Goal: Task Accomplishment & Management: Manage account settings

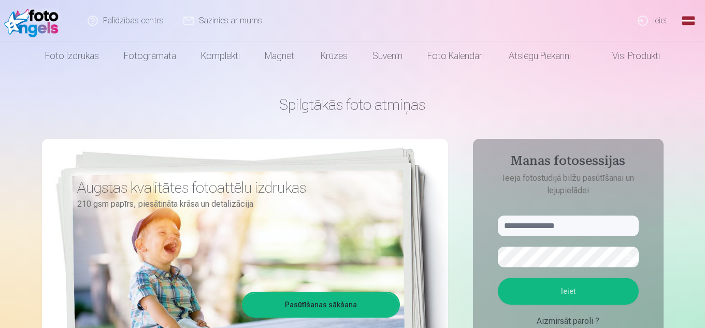
click at [654, 24] on link "Ieiet" at bounding box center [653, 20] width 50 height 41
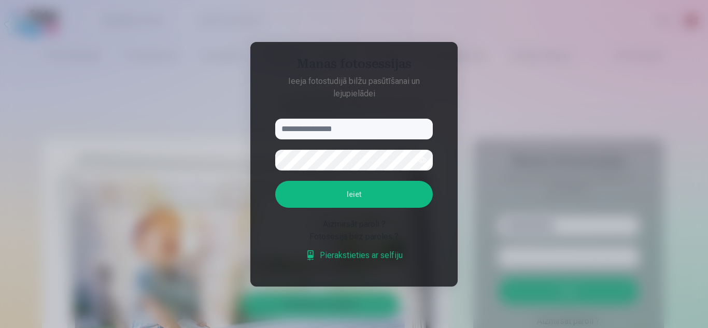
click at [400, 125] on input "text" at bounding box center [353, 129] width 157 height 21
type input "**********"
click at [392, 203] on button "Ieiet" at bounding box center [353, 194] width 157 height 27
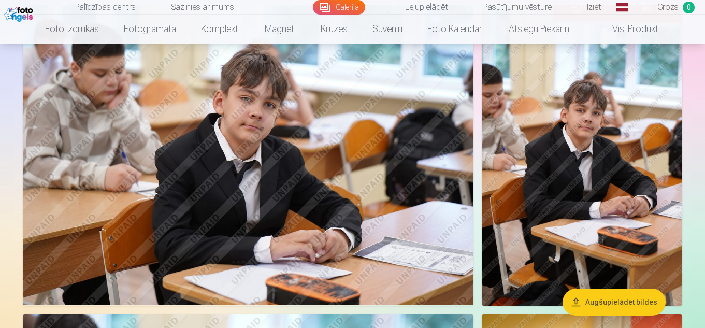
scroll to position [1782, 0]
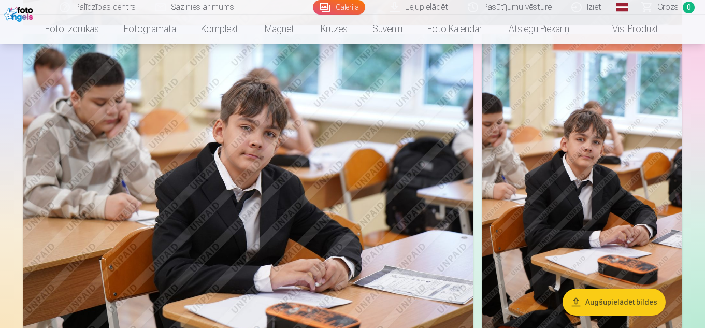
click at [686, 108] on div at bounding box center [353, 194] width 668 height 3733
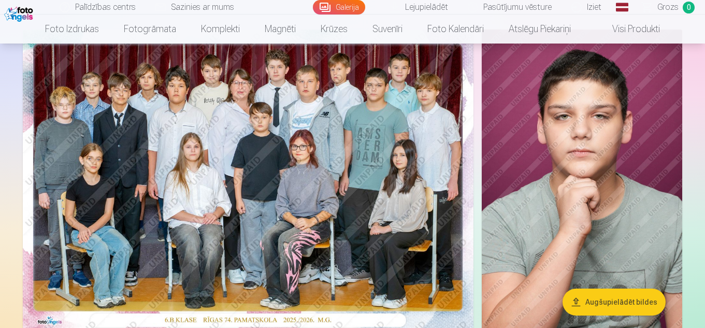
scroll to position [83, 0]
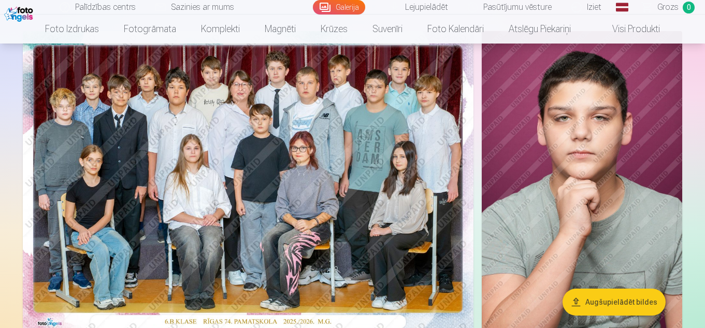
click at [597, 10] on link "Iziet" at bounding box center [587, 7] width 50 height 15
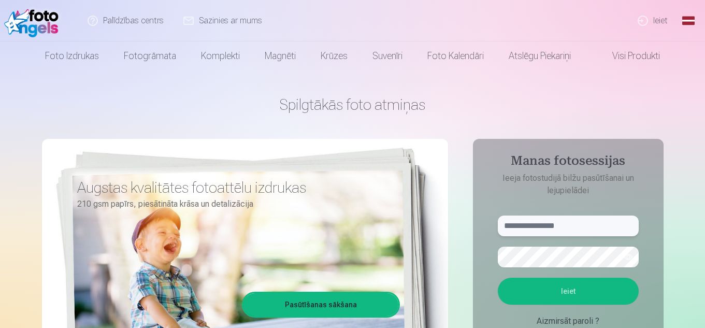
click at [558, 220] on input "text" at bounding box center [568, 225] width 141 height 21
type input "*"
type input "**********"
click at [498, 278] on button "Ieiet" at bounding box center [568, 291] width 141 height 27
